Goal: Task Accomplishment & Management: Use online tool/utility

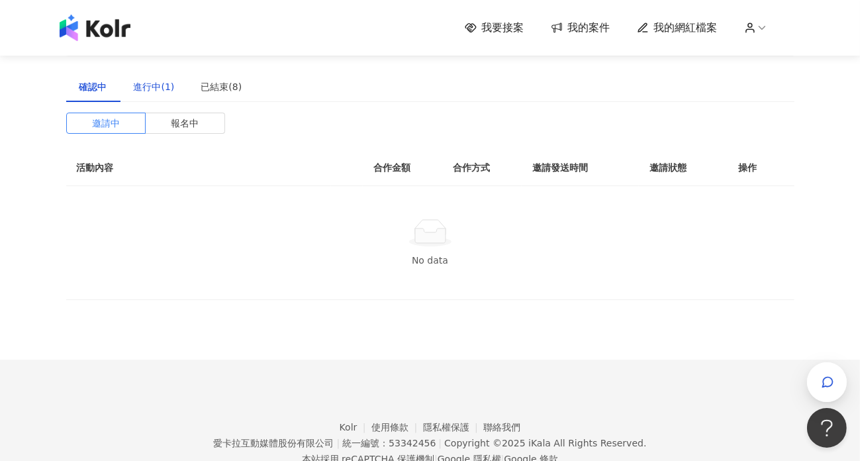
click at [167, 92] on div "進行中(1)" at bounding box center [154, 86] width 41 height 15
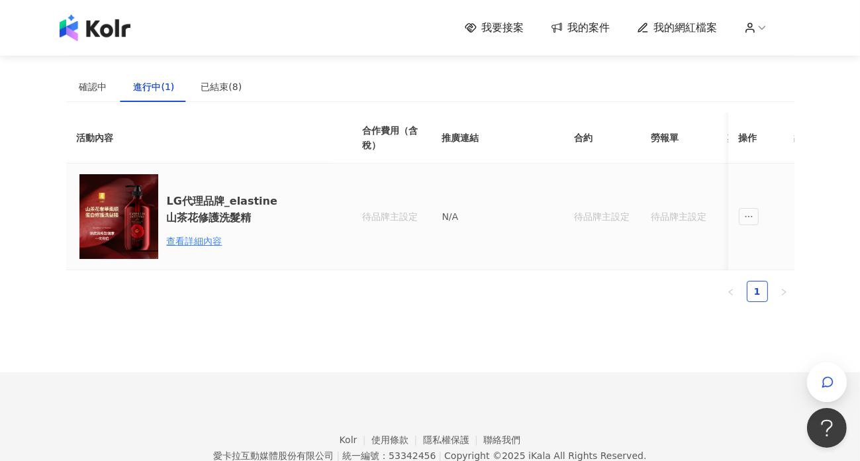
click at [686, 217] on div "待品牌主設定" at bounding box center [680, 216] width 56 height 15
click at [747, 215] on icon "ellipsis" at bounding box center [749, 216] width 9 height 9
click at [206, 236] on div "查看詳細內容" at bounding box center [225, 241] width 116 height 15
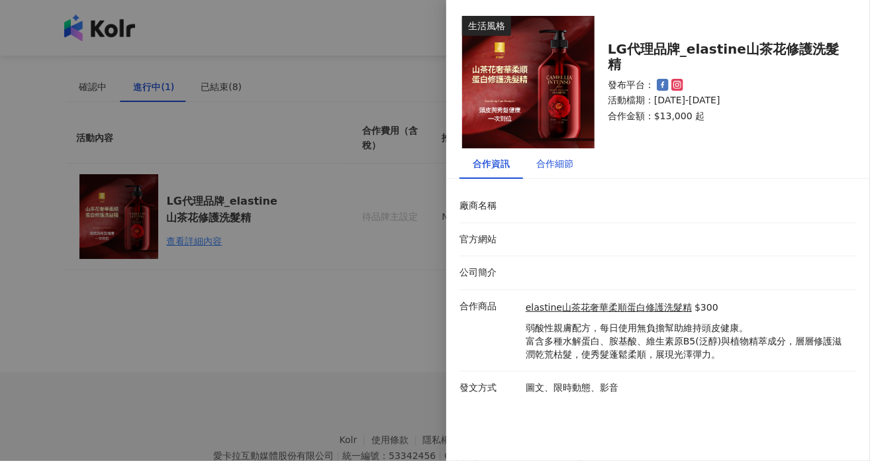
click at [554, 170] on div "合作細節" at bounding box center [555, 163] width 37 height 15
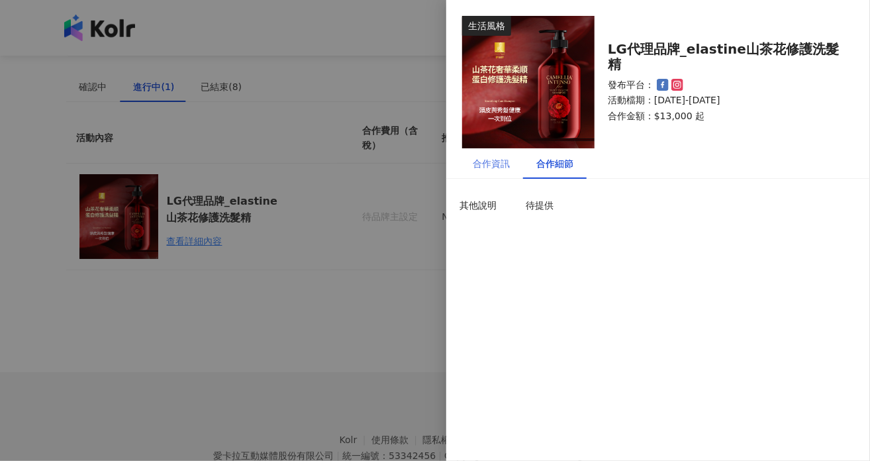
click at [520, 162] on div "合作資訊" at bounding box center [492, 163] width 64 height 30
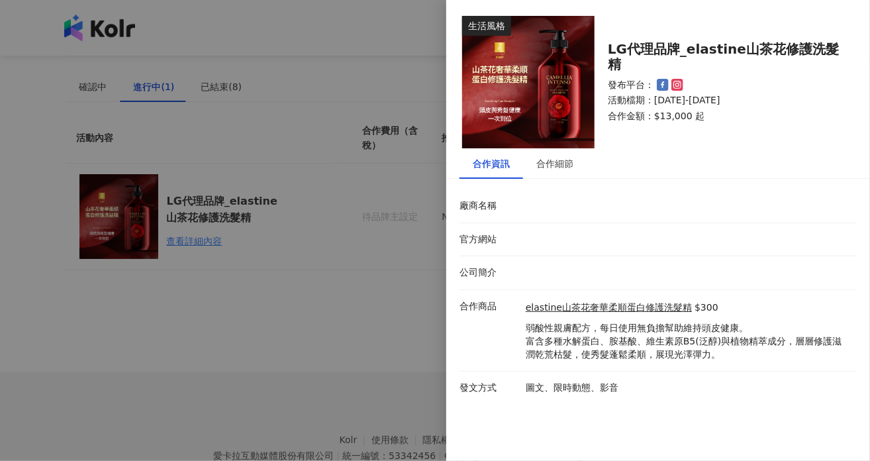
click at [326, 352] on div at bounding box center [435, 230] width 870 height 461
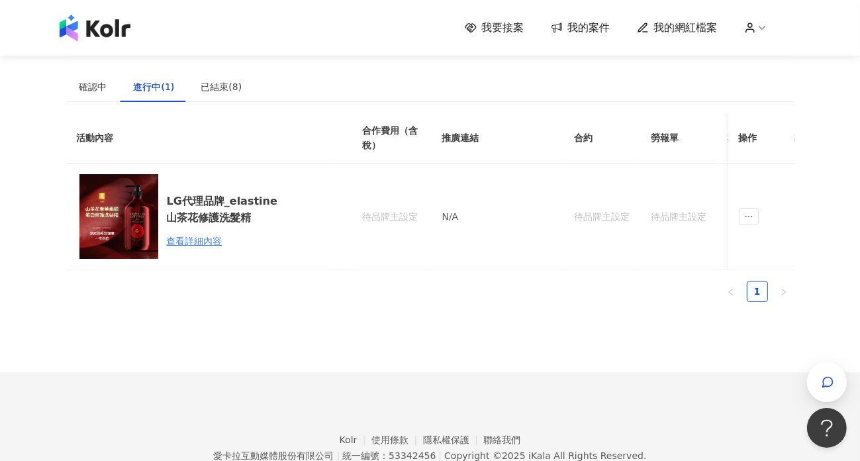
click at [87, 31] on img at bounding box center [95, 28] width 71 height 26
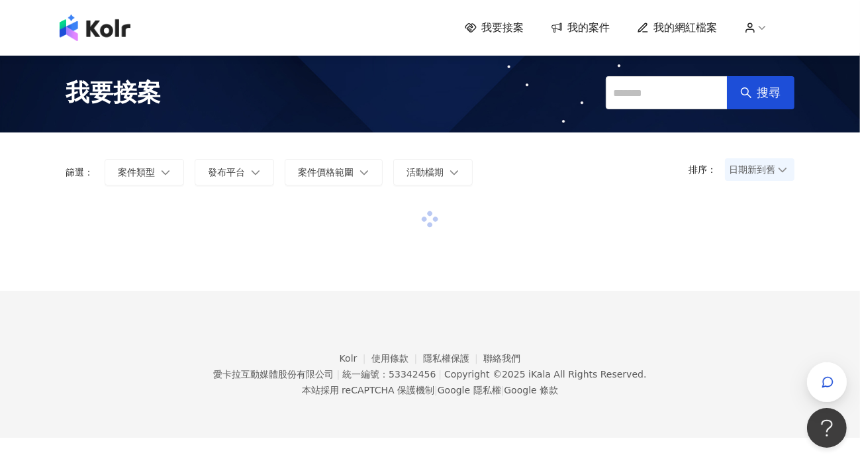
click at [489, 28] on span "我要接案" at bounding box center [503, 28] width 42 height 15
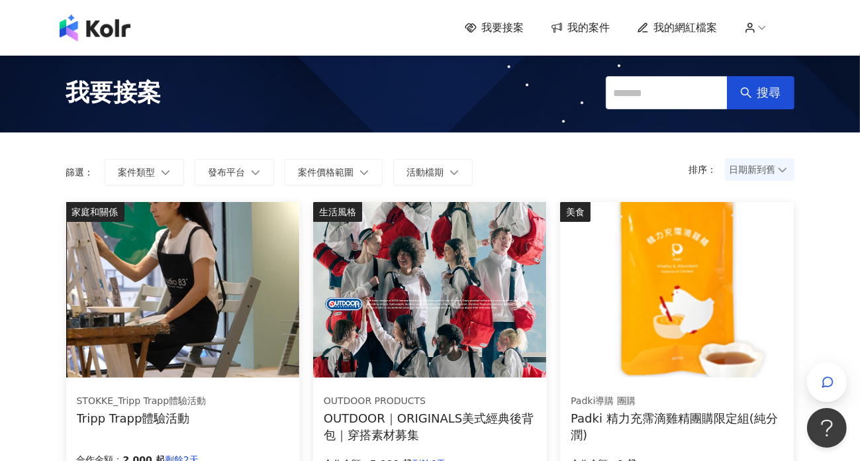
click at [770, 174] on span "日期新到舊" at bounding box center [760, 170] width 60 height 20
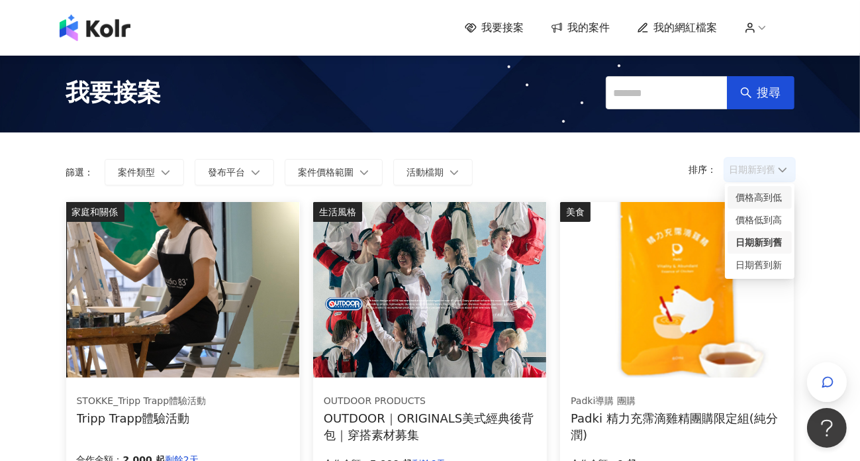
click at [774, 198] on div "價格高到低" at bounding box center [760, 197] width 48 height 15
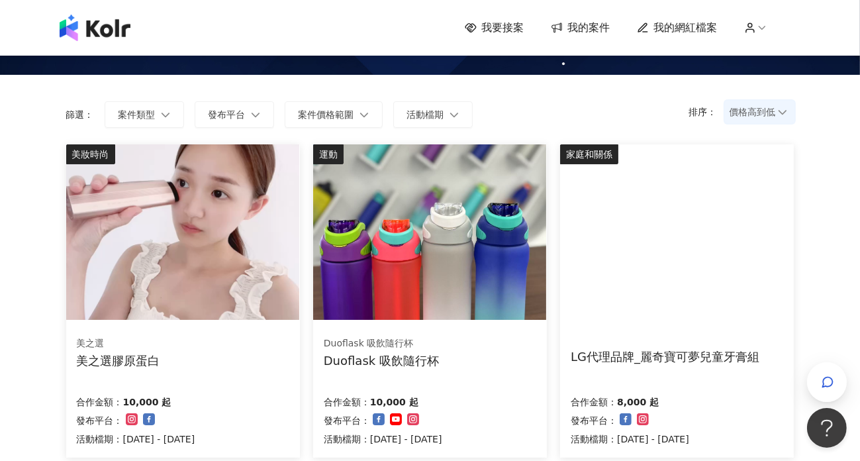
scroll to position [132, 0]
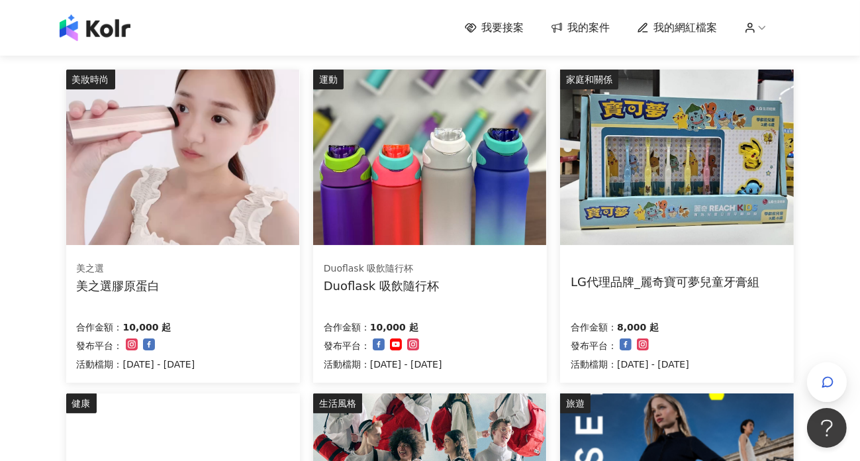
click at [731, 156] on img at bounding box center [676, 158] width 233 height 176
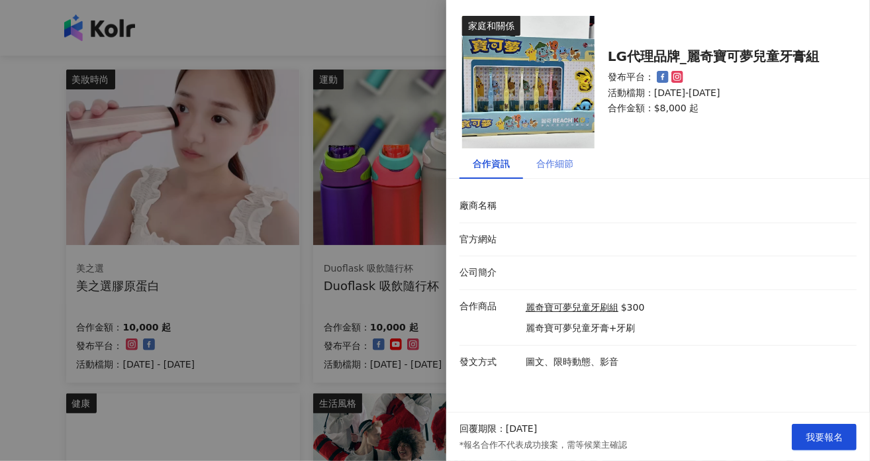
click at [572, 171] on div "合作細節" at bounding box center [555, 163] width 64 height 30
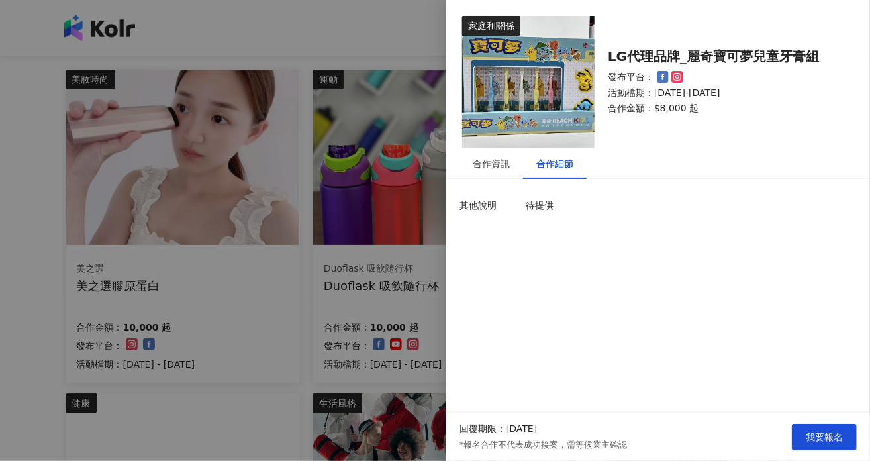
click at [364, 177] on div at bounding box center [435, 230] width 870 height 461
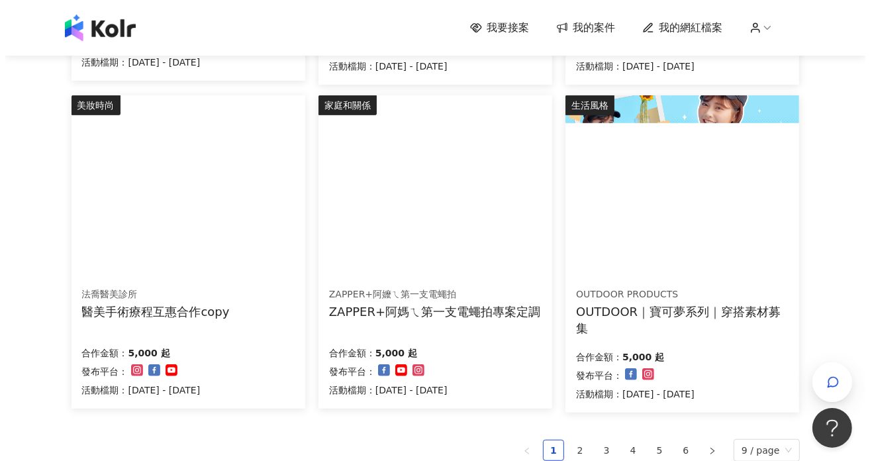
scroll to position [729, 0]
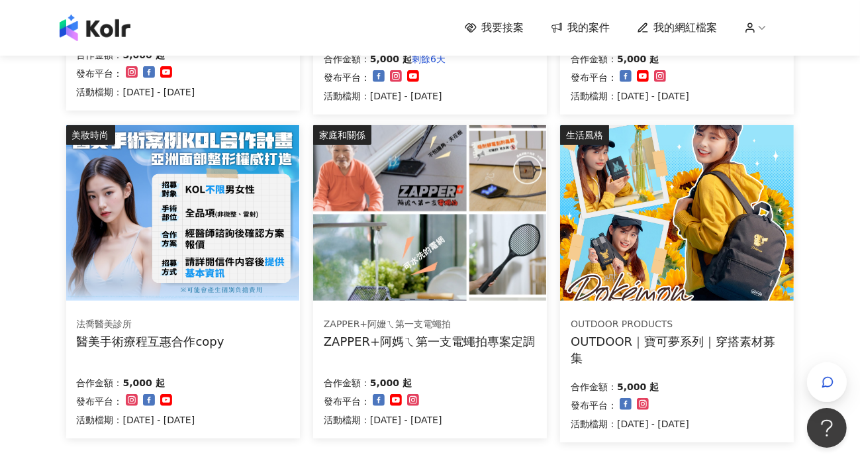
click at [591, 240] on img at bounding box center [676, 213] width 233 height 176
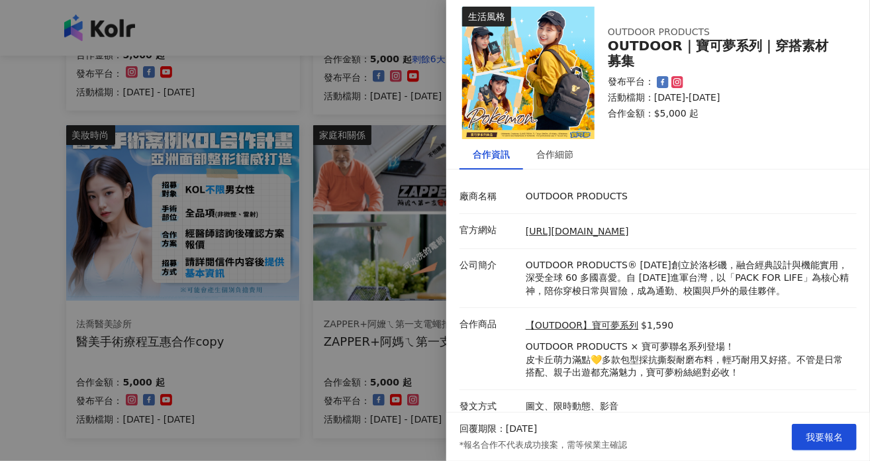
scroll to position [19, 0]
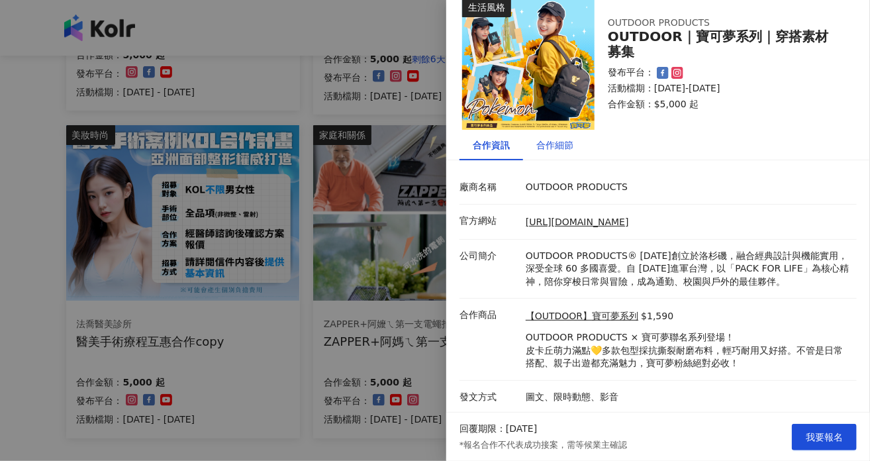
click at [572, 151] on div "合作細節" at bounding box center [555, 145] width 37 height 15
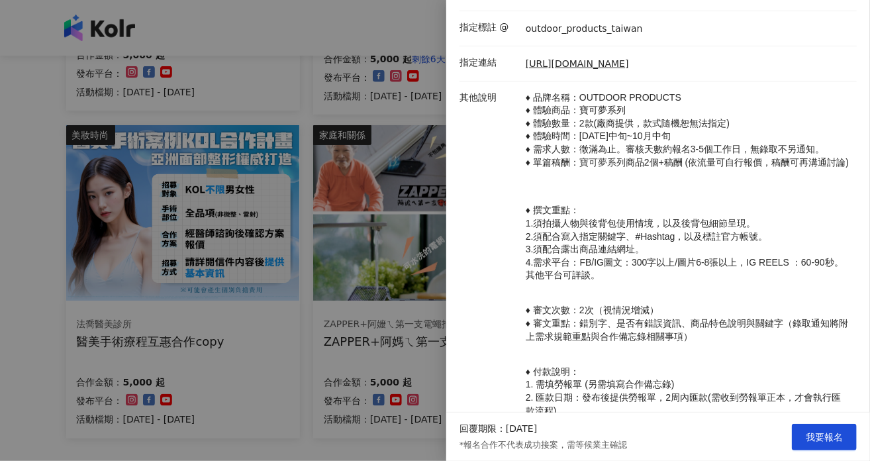
scroll to position [350, 0]
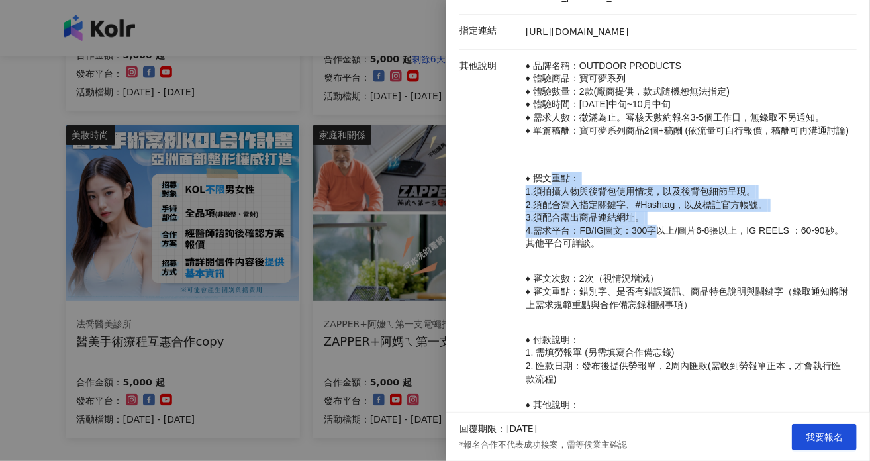
drag, startPoint x: 551, startPoint y: 198, endPoint x: 660, endPoint y: 241, distance: 117.5
click at [660, 243] on p "♦ 撰文重點： 1.須拍攝人物與後背包使用情境，以及後背包細節呈現。 2.須配合寫入指定關鍵字、#Hashtag，以及標註官方帳號。 3.須配合露出商品連結網…" at bounding box center [688, 205] width 325 height 91
click at [660, 241] on p "♦ 撰文重點： 1.須拍攝人物與後背包使用情境，以及後背包細節呈現。 2.須配合寫入指定關鍵字、#Hashtag，以及標註官方帳號。 3.須配合露出商品連結網…" at bounding box center [688, 205] width 325 height 91
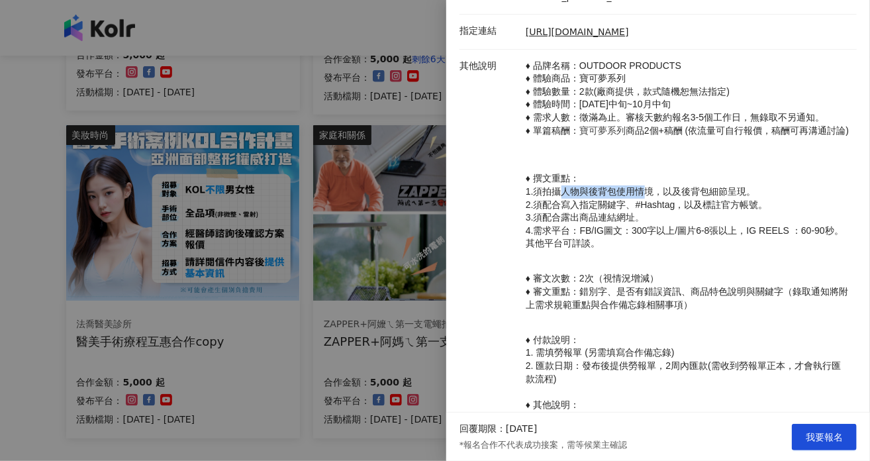
drag, startPoint x: 556, startPoint y: 214, endPoint x: 649, endPoint y: 214, distance: 92.7
click at [649, 214] on p "♦ 撰文重點： 1.須拍攝人物與後背包使用情境，以及後背包細節呈現。 2.須配合寫入指定關鍵字、#Hashtag，以及標註官方帳號。 3.須配合露出商品連結網…" at bounding box center [688, 205] width 325 height 91
drag, startPoint x: 576, startPoint y: 232, endPoint x: 612, endPoint y: 239, distance: 36.4
click at [612, 223] on span "3.須配合露出商品連結網址" at bounding box center [581, 217] width 110 height 11
drag, startPoint x: 546, startPoint y: 238, endPoint x: 591, endPoint y: 237, distance: 45.7
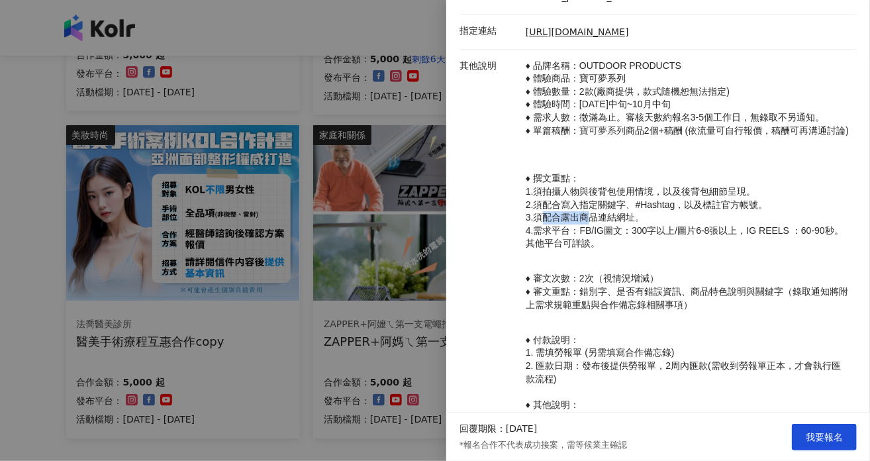
click at [591, 223] on span "3.須配合露出商品連結網址" at bounding box center [581, 217] width 110 height 11
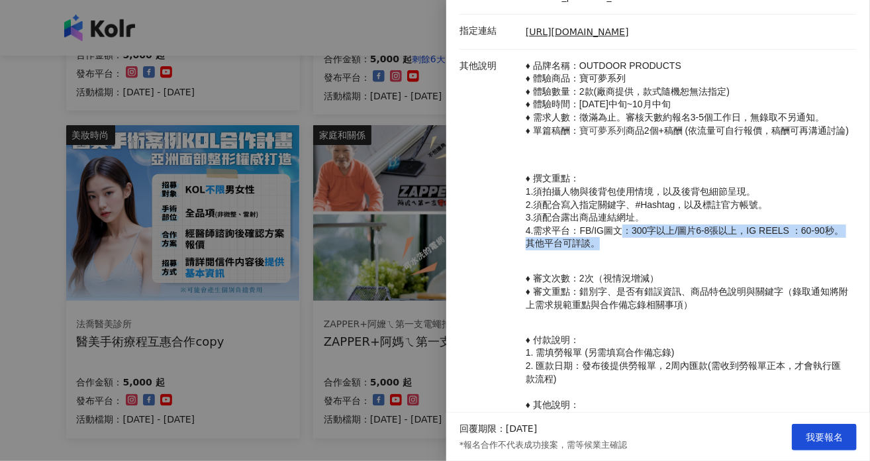
drag, startPoint x: 623, startPoint y: 246, endPoint x: 664, endPoint y: 262, distance: 44.0
click at [664, 250] on p "♦ 撰文重點： 1.須拍攝人物與後背包使用情境，以及後背包細節呈現。 2.須配合寫入指定關鍵字、#Hashtag，以及標註官方帳號。 3.須配合露出商品連結網…" at bounding box center [688, 205] width 325 height 91
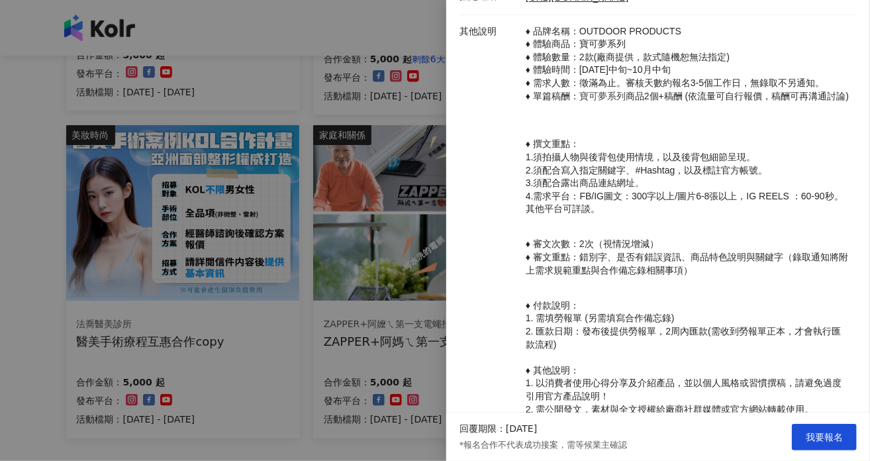
scroll to position [416, 0]
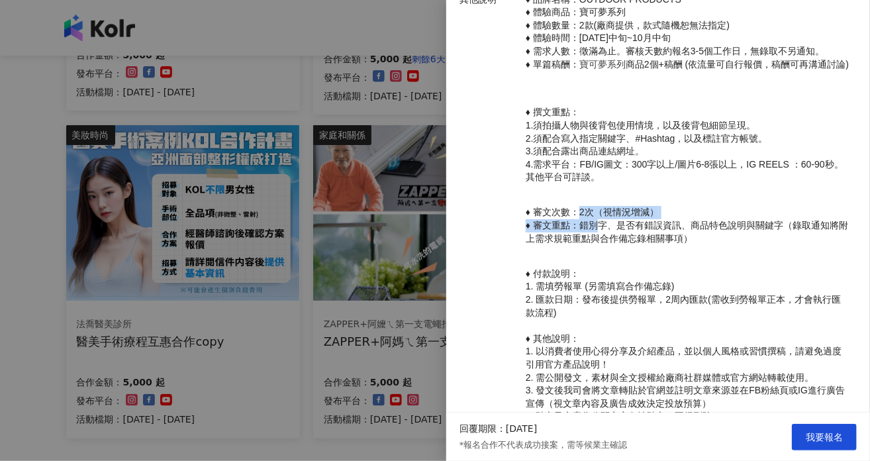
drag, startPoint x: 578, startPoint y: 226, endPoint x: 594, endPoint y: 251, distance: 30.1
click at [594, 245] on p "♦ 審文次數：2次（視情況增減） ♦ 審文重點：錯別字、是否有錯誤資訊、商品特色說明與關鍵字（錄取通知將附上需求規範重點與合作備忘錄相關事項）" at bounding box center [688, 225] width 325 height 39
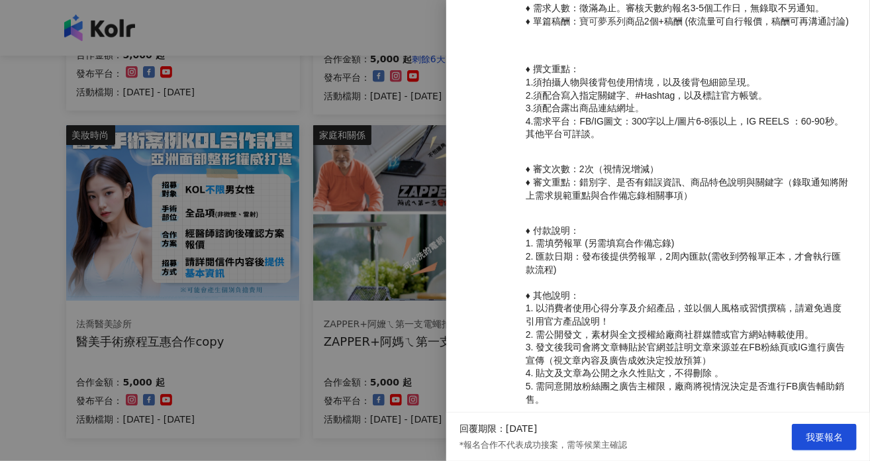
scroll to position [482, 0]
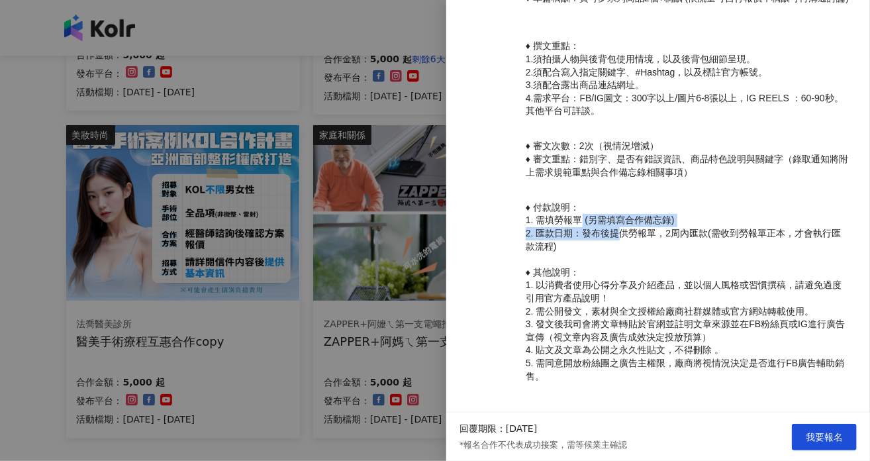
drag, startPoint x: 578, startPoint y: 247, endPoint x: 618, endPoint y: 259, distance: 41.5
click at [618, 259] on p "♦ 付款說明： 1. 需填勞報單 (另需填寫合作備忘錄) 2. 匯款日期：發布後提供勞報單，2周內匯款(需收到勞報單正本，才會執行匯款流程) ♦ 其他說明： …" at bounding box center [688, 291] width 325 height 181
click at [618, 252] on span "2. 匯款日期：發布後提供勞報單，2周內匯款(需收到勞報單正本，才會執行匯款流程)" at bounding box center [683, 240] width 315 height 24
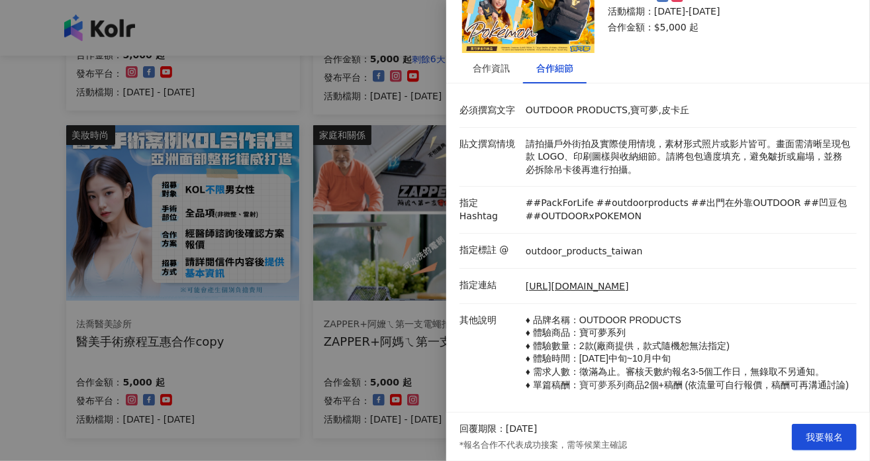
scroll to position [66, 0]
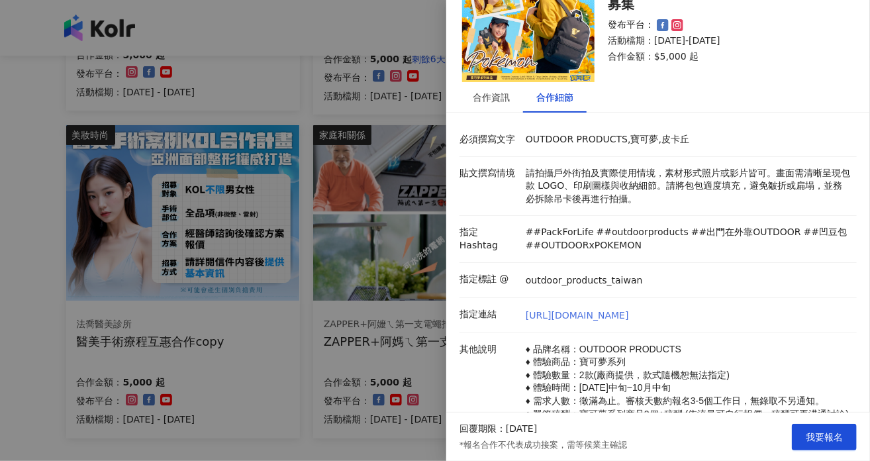
click at [588, 309] on link "[URL][DOMAIN_NAME]" at bounding box center [577, 315] width 103 height 13
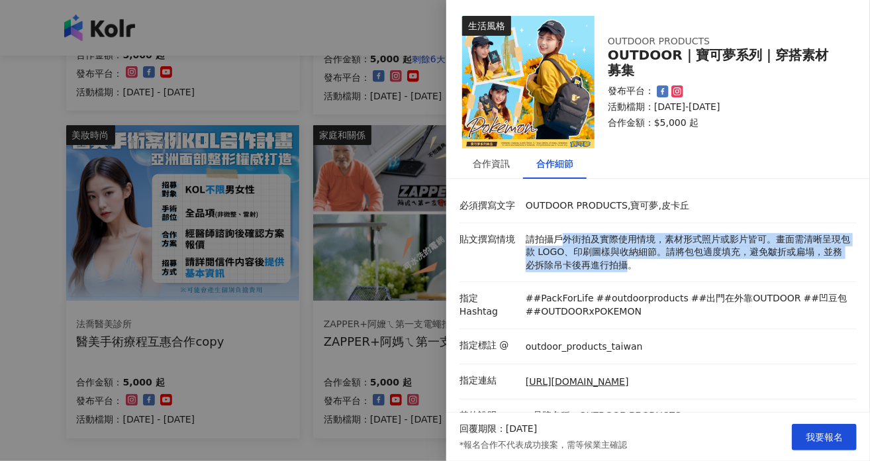
drag, startPoint x: 562, startPoint y: 232, endPoint x: 636, endPoint y: 264, distance: 80.1
click at [636, 264] on p "請拍攝戶外街拍及實際使用情境，素材形式照片或影片皆可。畫面需清晰呈現包款 LOGO、印刷圖樣與收納細節。請將包包適度填充，避免皺折或扁塌，並務必拆除吊卡後再進…" at bounding box center [688, 252] width 325 height 39
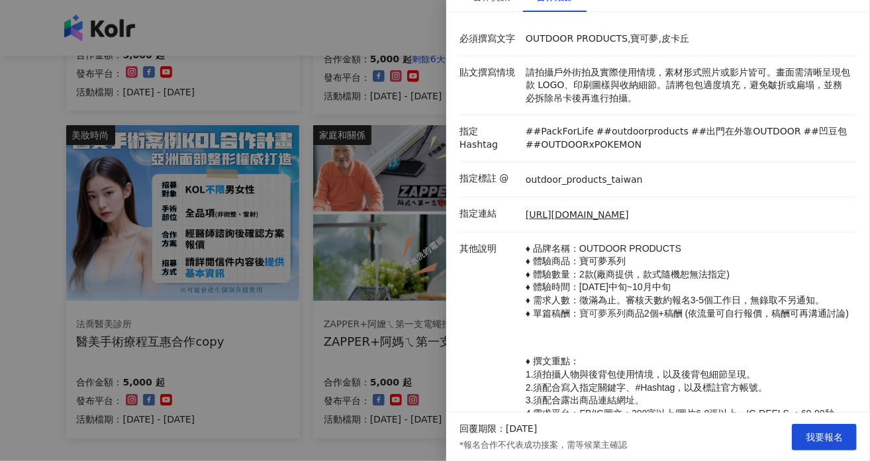
scroll to position [199, 0]
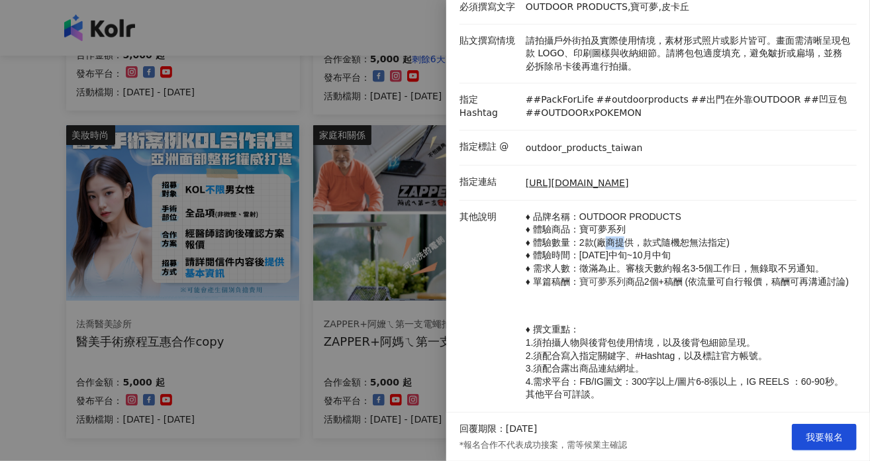
drag, startPoint x: 619, startPoint y: 240, endPoint x: 609, endPoint y: 250, distance: 14.5
click at [609, 250] on p "♦ 品牌名稱：OUTDOOR PRODUCTS ♦ 體驗商品：寶可夢系列 ♦ 體驗數量：2款(廠商提供，款式隨機恕無法指定) ♦ 體驗時間：[DATE]中旬~…" at bounding box center [688, 250] width 325 height 78
click at [608, 251] on p "♦ 品牌名稱：OUTDOOR PRODUCTS ♦ 體驗商品：寶可夢系列 ♦ 體驗數量：2款(廠商提供，款式隨機恕無法指定) ♦ 體驗時間：[DATE]中旬~…" at bounding box center [688, 250] width 325 height 78
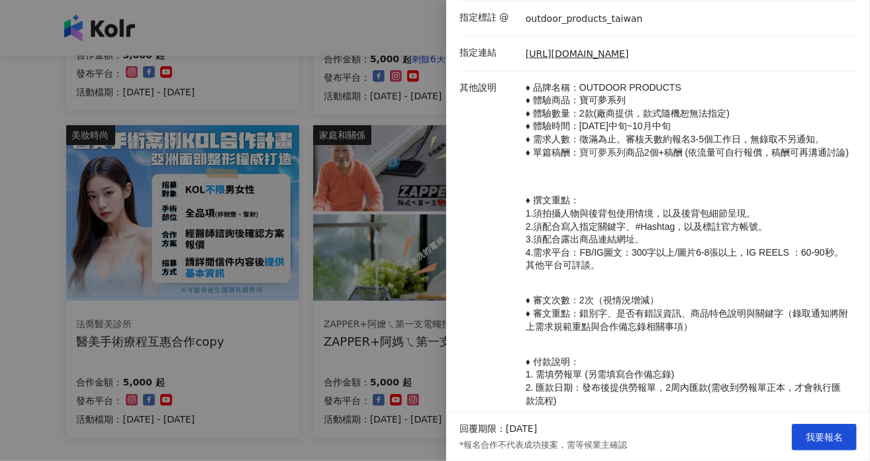
scroll to position [313, 0]
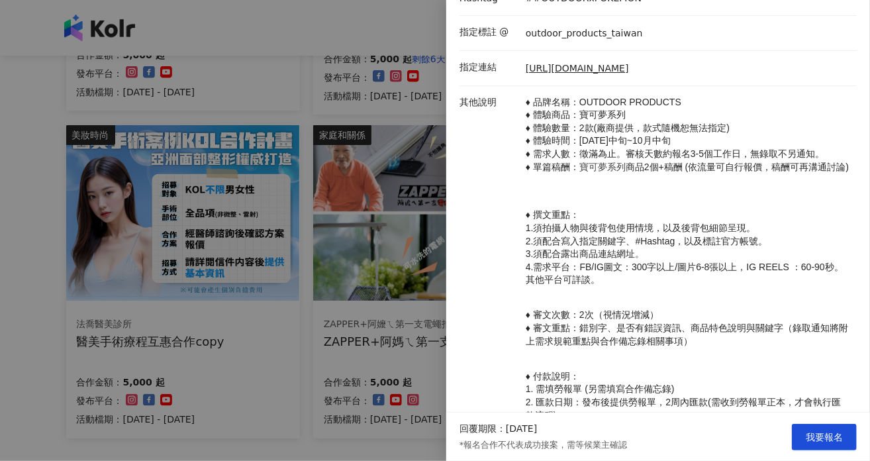
drag, startPoint x: 584, startPoint y: 142, endPoint x: 611, endPoint y: 177, distance: 43.9
click at [611, 174] on p "♦ 品牌名稱：OUTDOOR PRODUCTS ♦ 體驗商品：寶可夢系列 ♦ 體驗數量：2款(廠商提供，款式隨機恕無法指定) ♦ 體驗時間：[DATE]中旬~…" at bounding box center [688, 135] width 325 height 78
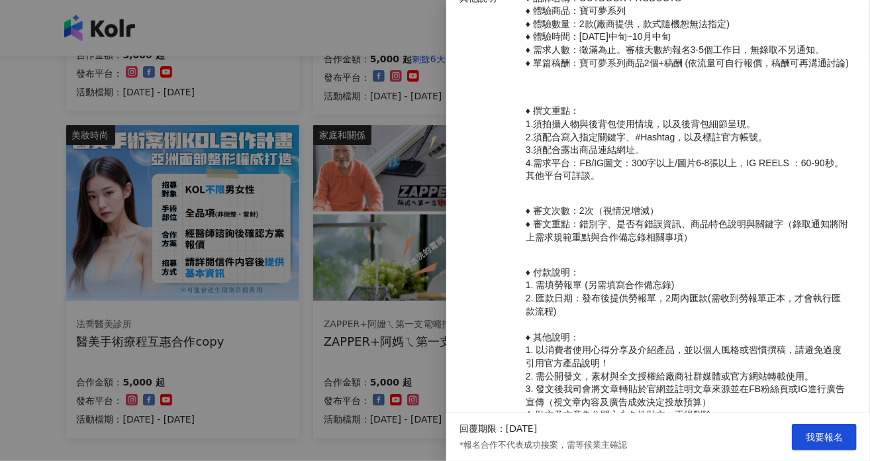
scroll to position [446, 0]
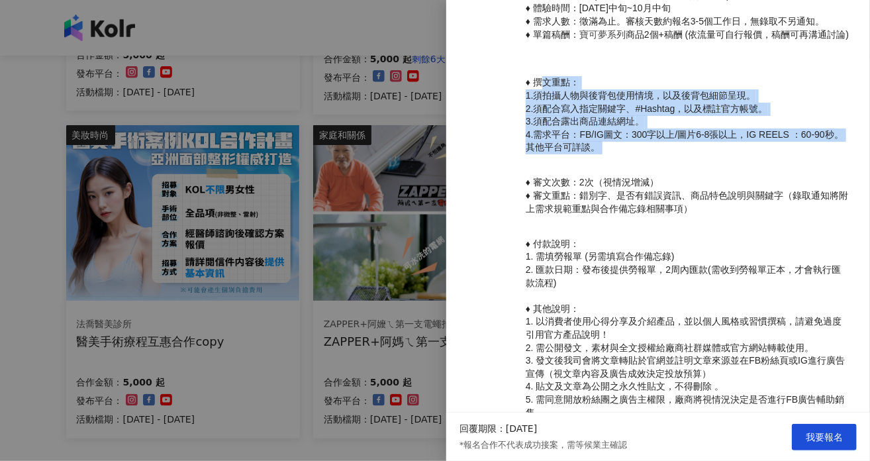
drag, startPoint x: 543, startPoint y: 100, endPoint x: 562, endPoint y: 174, distance: 75.8
click at [562, 174] on p "♦ 品牌名稱：OUTDOOR PRODUCTS ♦ 體驗商品：寶可夢系列 ♦ 體驗數量：2款(廠商提供，款式隨機恕無法指定) ♦ 體驗時間：[DATE]中旬~…" at bounding box center [688, 203] width 325 height 478
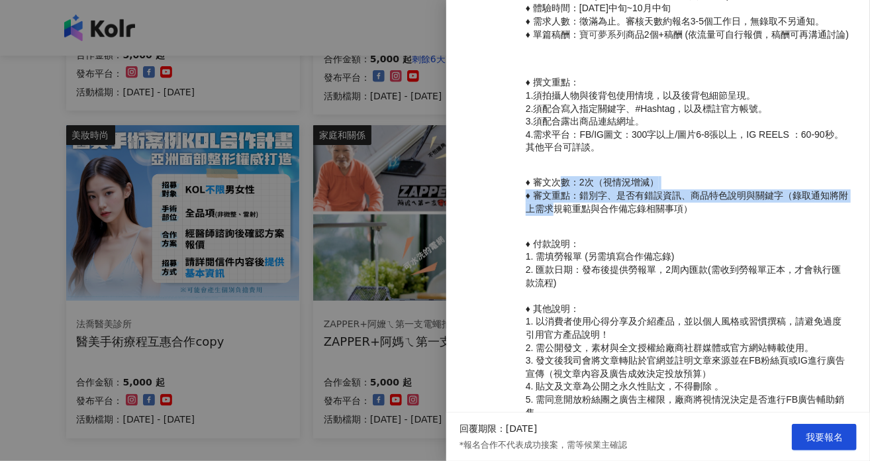
drag, startPoint x: 557, startPoint y: 199, endPoint x: 557, endPoint y: 225, distance: 25.8
click at [557, 215] on p "♦ 審文次數：2次（視情況增減） ♦ 審文重點：錯別字、是否有錯誤資訊、商品特色說明與關鍵字（錄取通知將附上需求規範重點與合作備忘錄相關事項）" at bounding box center [688, 195] width 325 height 39
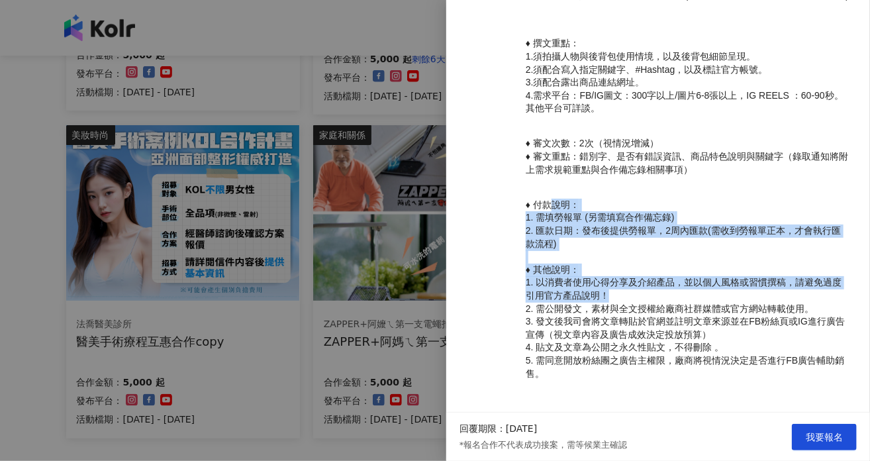
drag, startPoint x: 550, startPoint y: 203, endPoint x: 739, endPoint y: 281, distance: 204.1
click at [739, 281] on p "♦ 付款說明： 1. 需填勞報單 (另需填寫合作備忘錄) 2. 匯款日期：發布後提供勞報單，2周內匯款(需收到勞報單正本，才會執行匯款流程) ♦ 其他說明： …" at bounding box center [688, 289] width 325 height 181
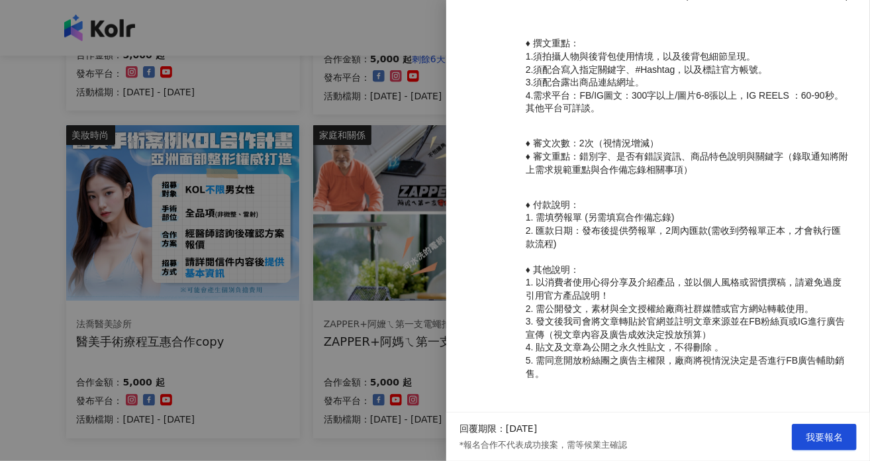
click at [758, 277] on span "1. 以消費者使用心得分享及介紹產品，並以個人風格或習慣撰稿，請避免過度引用官方產品說明！" at bounding box center [684, 289] width 317 height 24
drag, startPoint x: 593, startPoint y: 303, endPoint x: 816, endPoint y: 301, distance: 222.6
click at [816, 301] on p "♦ 付款說明： 1. 需填勞報單 (另需填寫合作備忘錄) 2. 匯款日期：發布後提供勞報單，2周內匯款(需收到勞報單正本，才會執行匯款流程) ♦ 其他說明： …" at bounding box center [688, 289] width 325 height 181
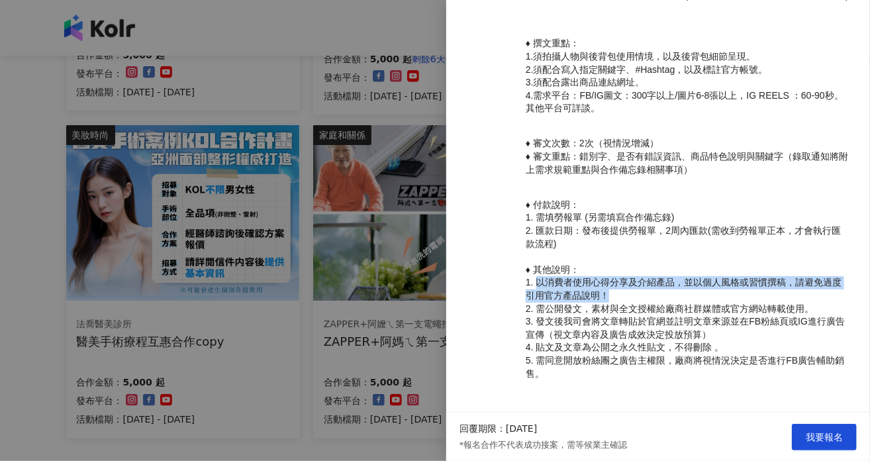
drag, startPoint x: 539, startPoint y: 279, endPoint x: 636, endPoint y: 289, distance: 97.3
click at [636, 289] on p "♦ 付款說明： 1. 需填勞報單 (另需填寫合作備忘錄) 2. 匯款日期：發布後提供勞報單，2周內匯款(需收到勞報單正本，才會執行匯款流程) ♦ 其他說明： …" at bounding box center [688, 289] width 325 height 181
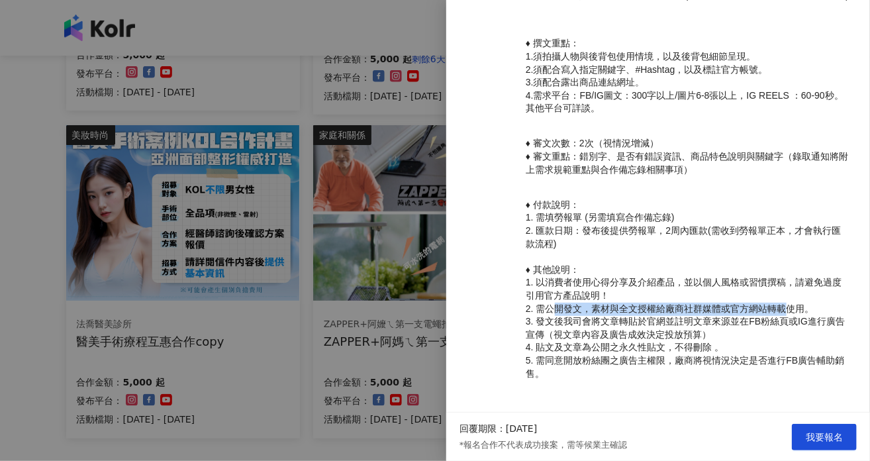
drag, startPoint x: 553, startPoint y: 307, endPoint x: 790, endPoint y: 313, distance: 236.5
click at [790, 313] on p "♦ 付款說明： 1. 需填勞報單 (另需填寫合作備忘錄) 2. 匯款日期：發布後提供勞報單，2周內匯款(需收到勞報單正本，才會執行匯款流程) ♦ 其他說明： …" at bounding box center [688, 289] width 325 height 181
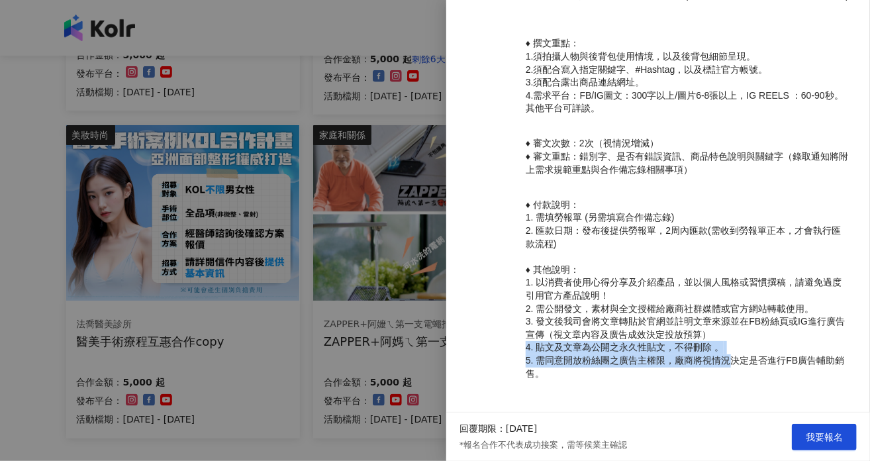
drag, startPoint x: 521, startPoint y: 346, endPoint x: 728, endPoint y: 364, distance: 208.1
click at [728, 364] on div "其他說明 ♦ 品牌名稱：OUTDOOR PRODUCTS ♦ 體驗商品：寶可夢系列 ♦ 體驗數量：2款(廠商提供，款式隨機恕無法指定) ♦ 體驗時間：[DAT…" at bounding box center [654, 163] width 397 height 478
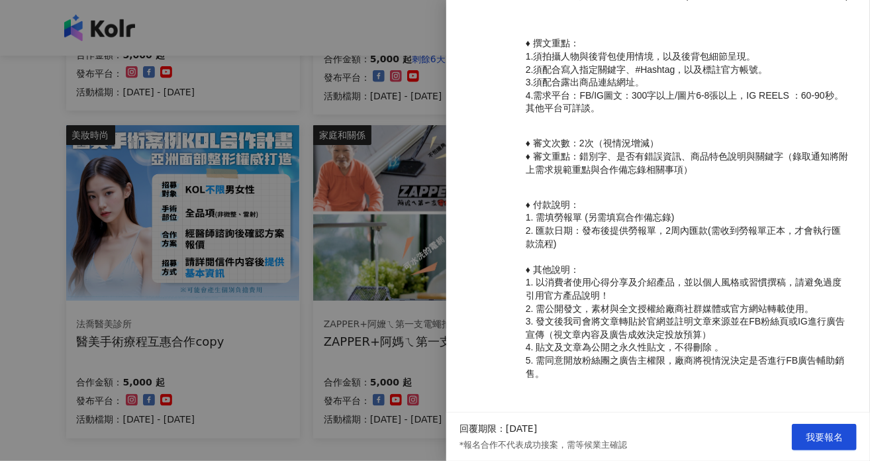
click at [326, 278] on div at bounding box center [435, 230] width 870 height 461
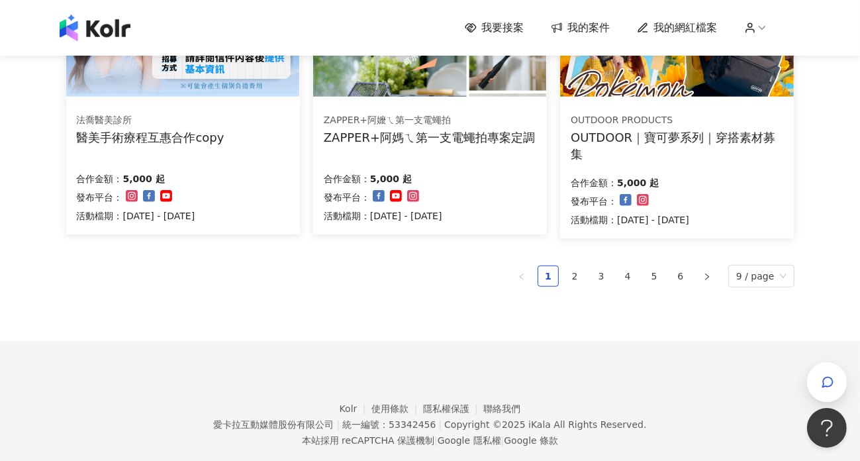
scroll to position [959, 0]
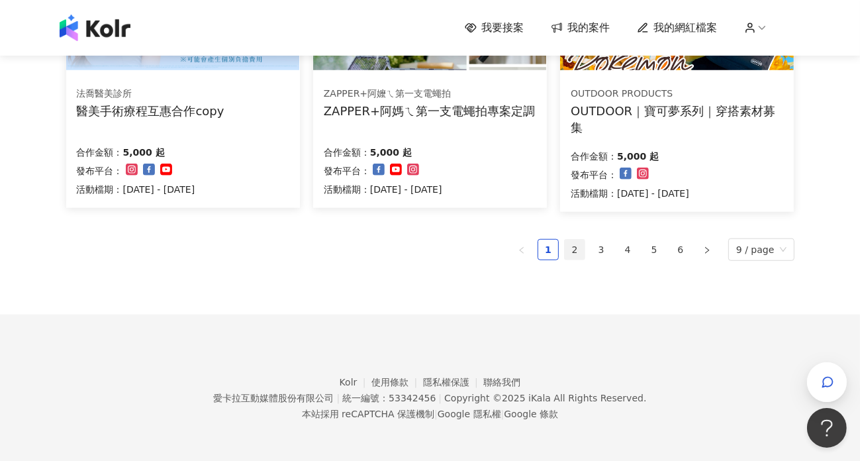
click at [579, 244] on link "2" at bounding box center [575, 250] width 20 height 20
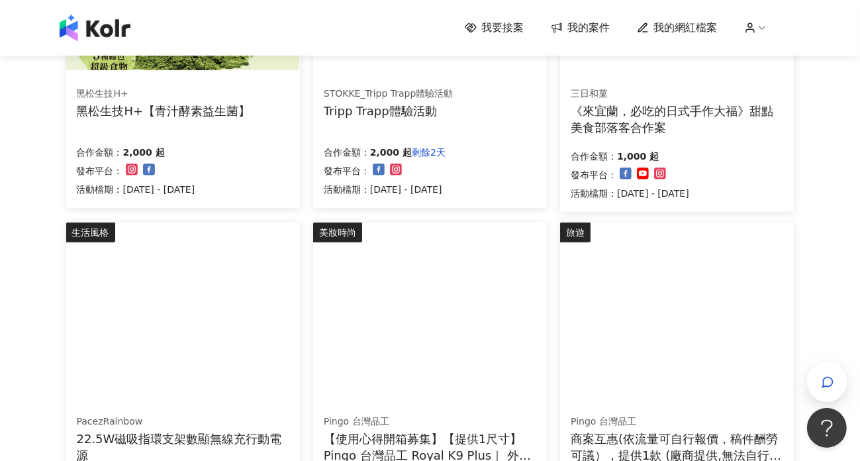
scroll to position [795, 0]
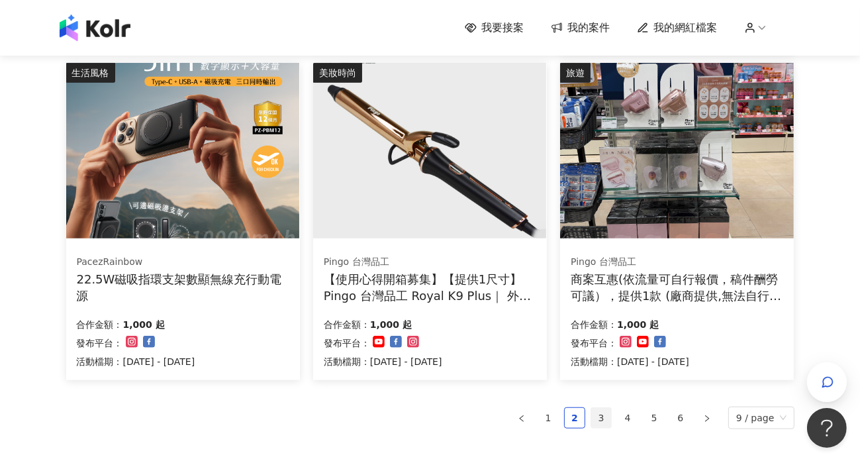
click at [606, 409] on link "3" at bounding box center [601, 418] width 20 height 20
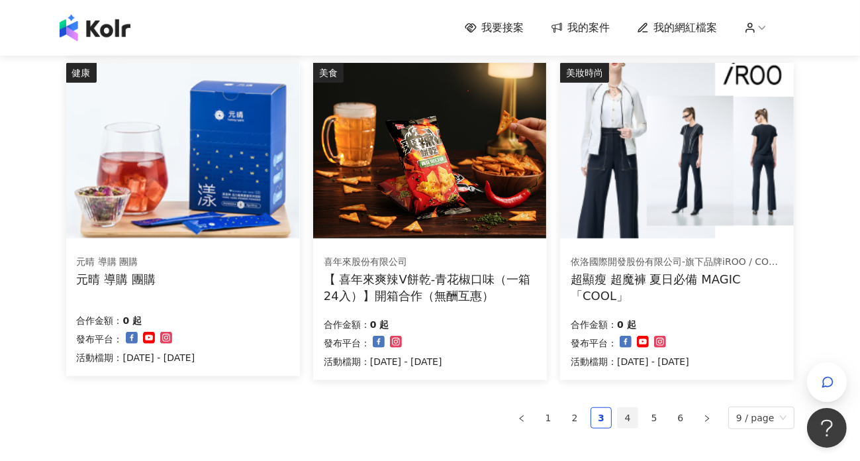
click at [629, 415] on link "4" at bounding box center [628, 418] width 20 height 20
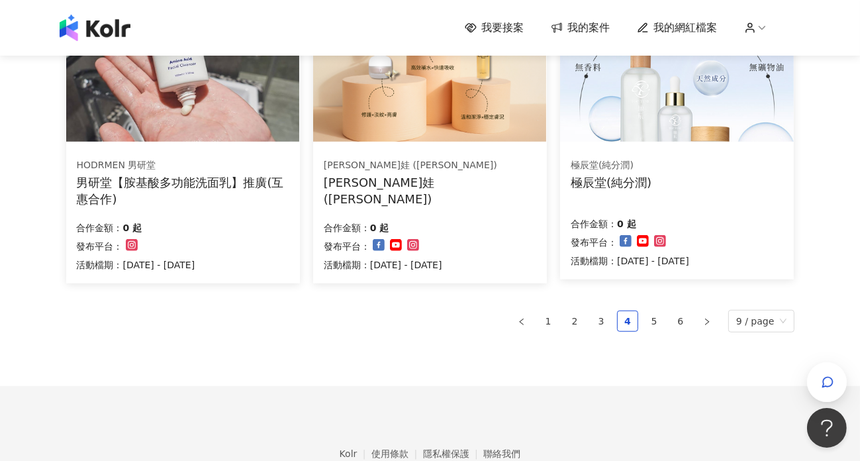
scroll to position [927, 0]
